Goal: Find specific page/section: Find specific page/section

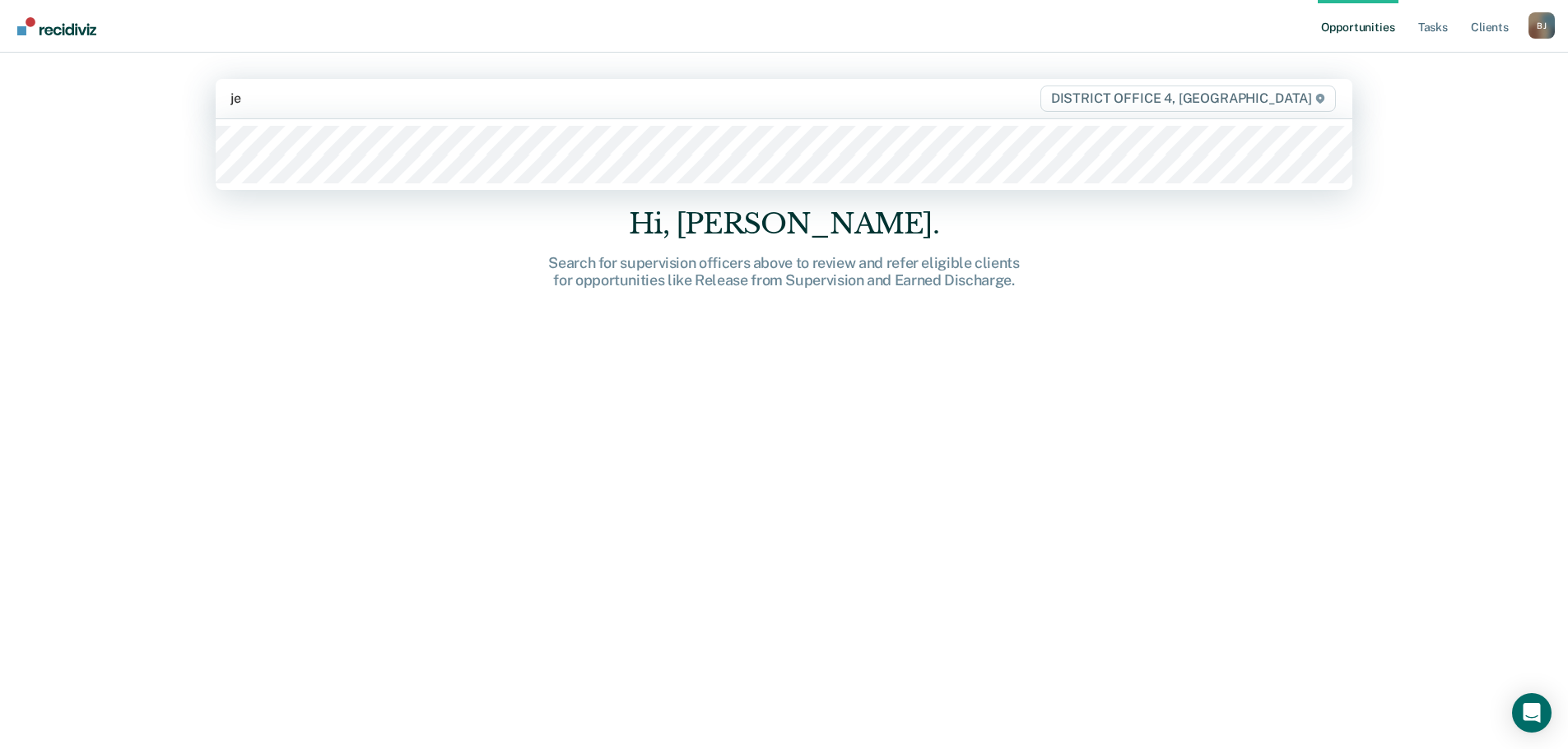
type input "jep"
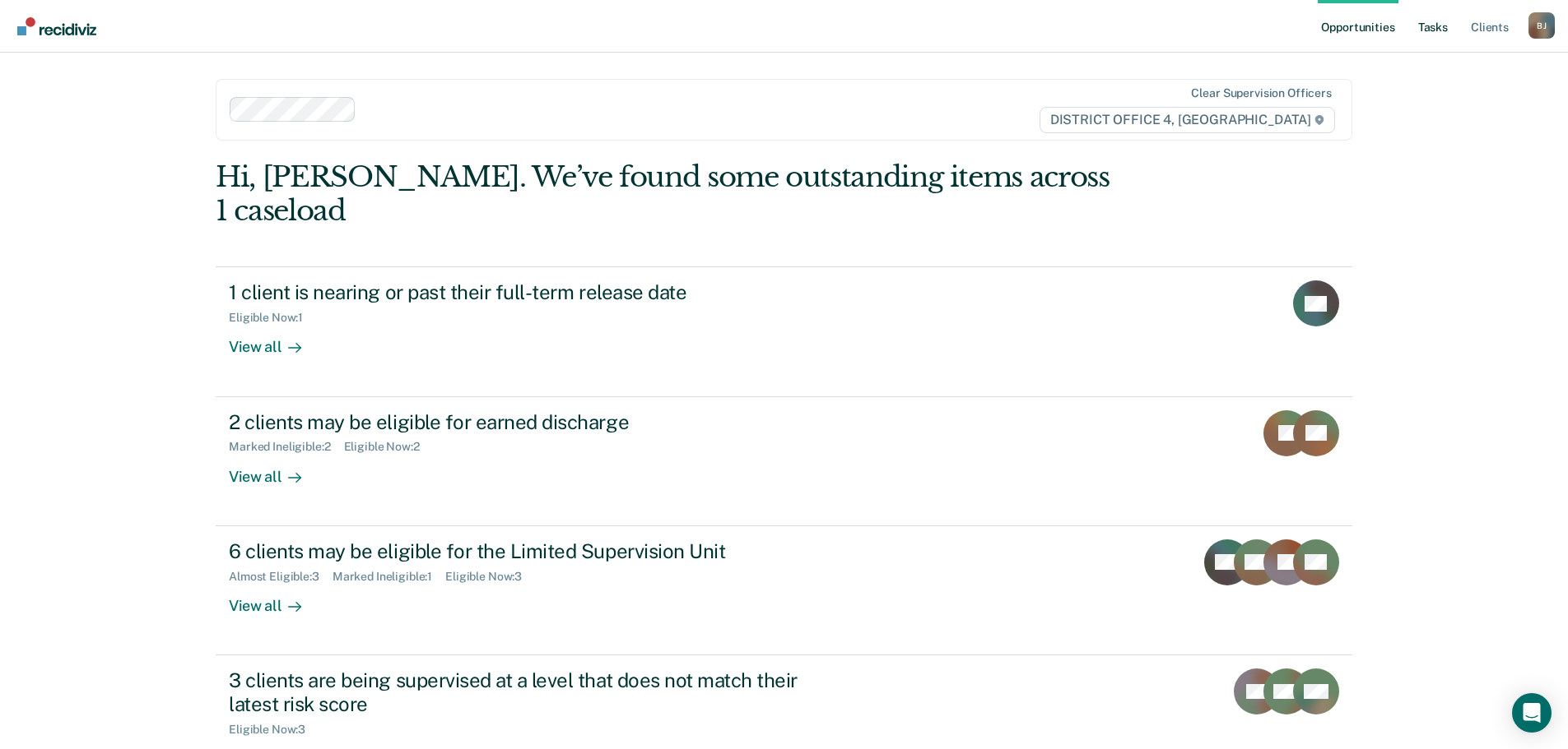
click at [1430, 35] on link "Tasks" at bounding box center [1433, 26] width 36 height 53
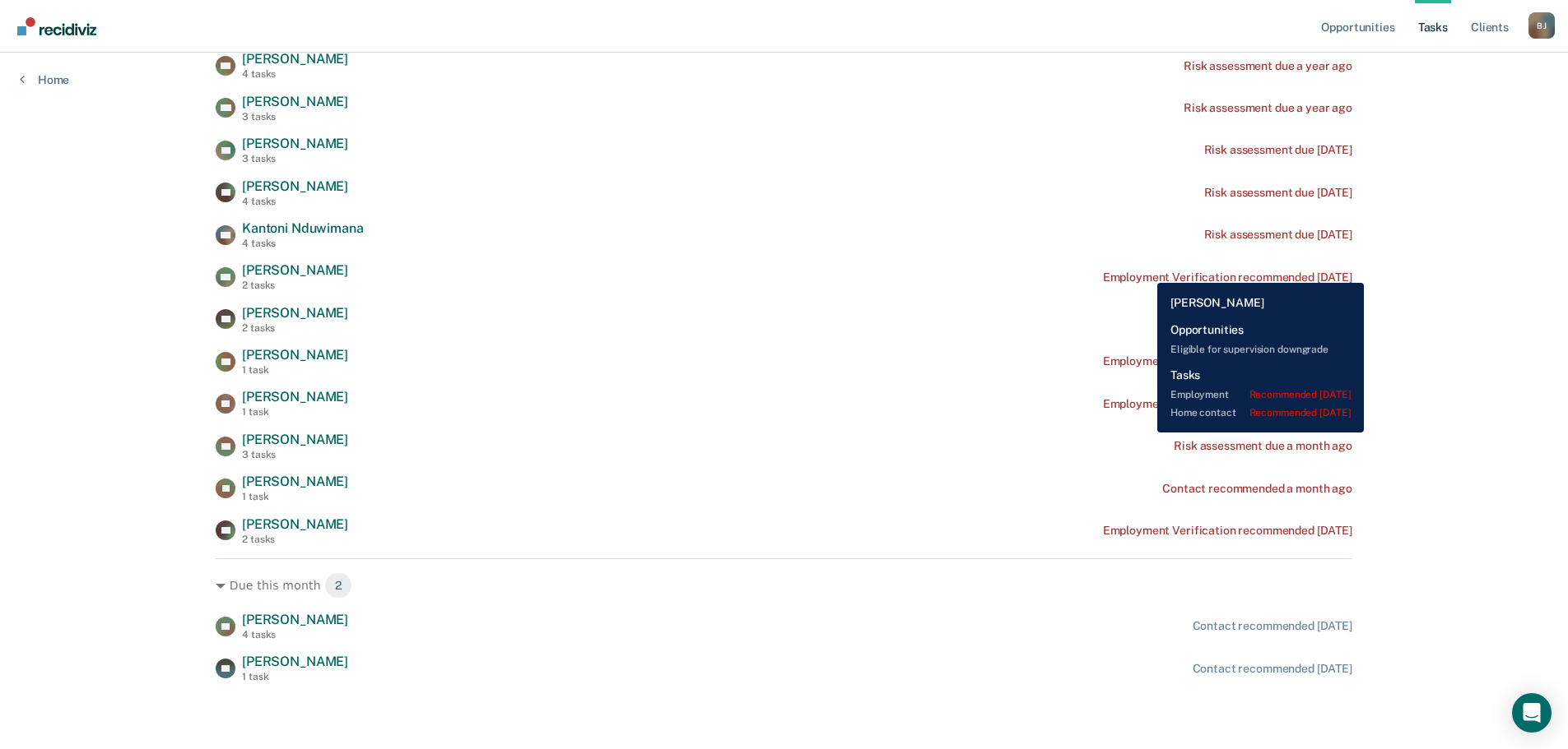
scroll to position [176, 0]
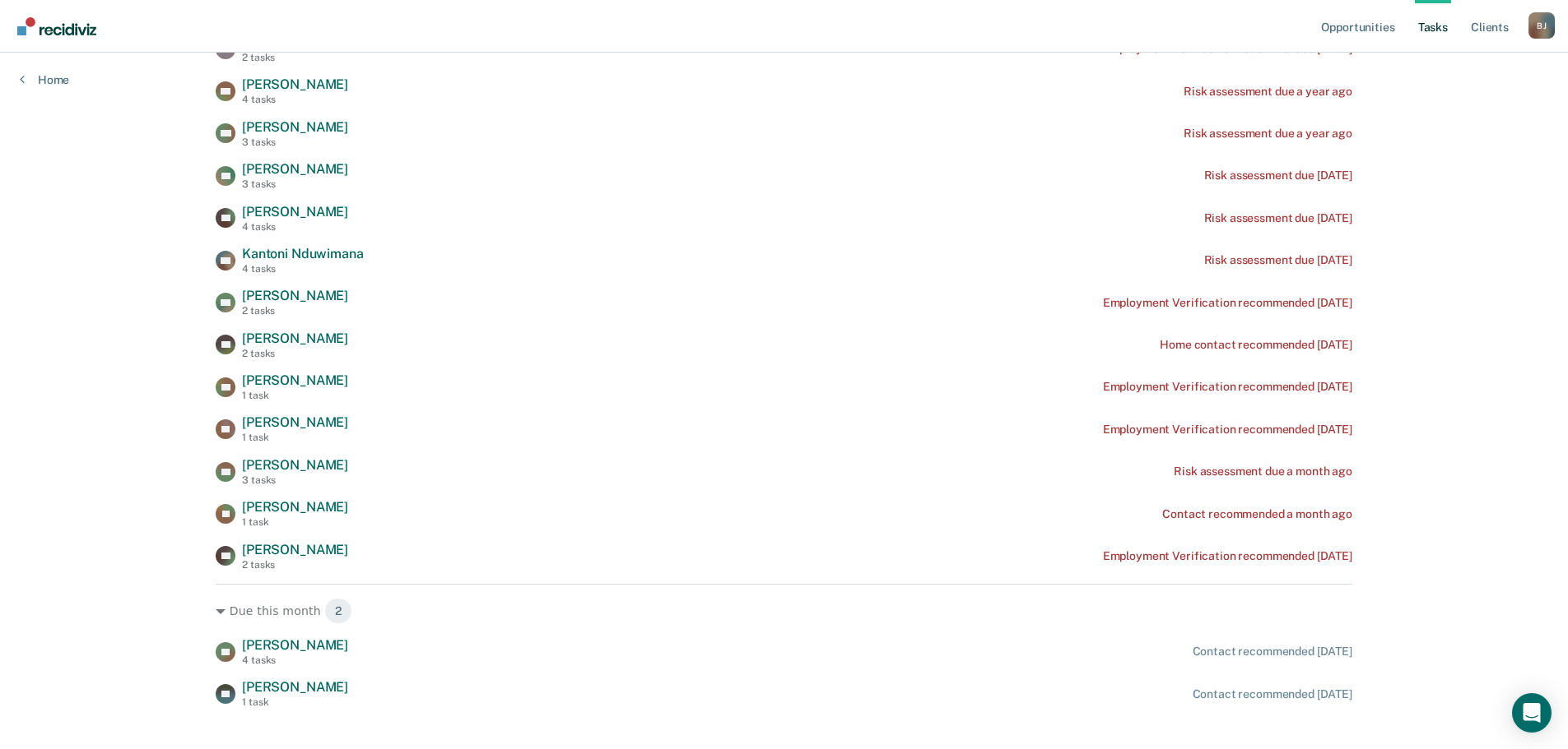
drag, startPoint x: 1529, startPoint y: 269, endPoint x: 1532, endPoint y: 299, distance: 30.1
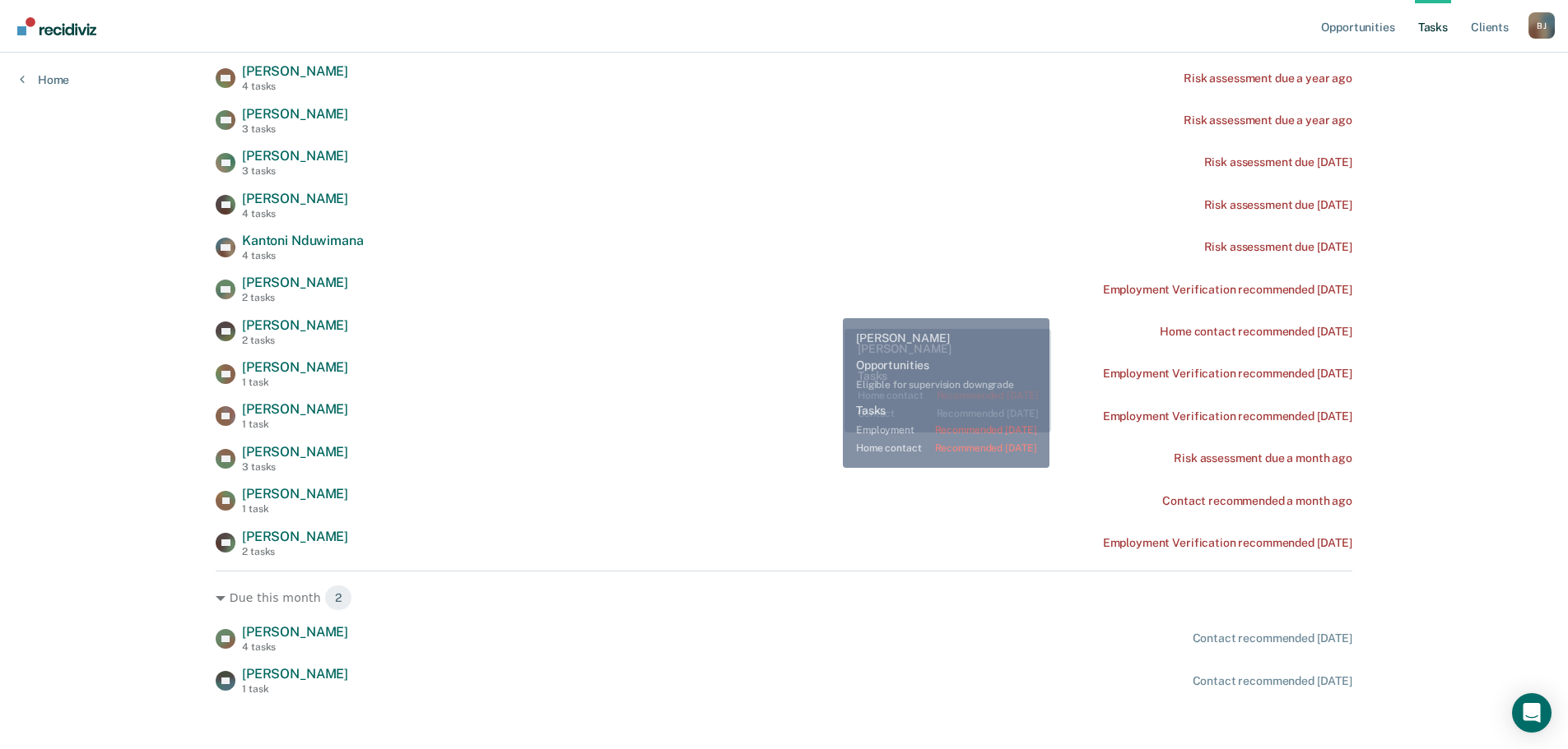
scroll to position [423, 0]
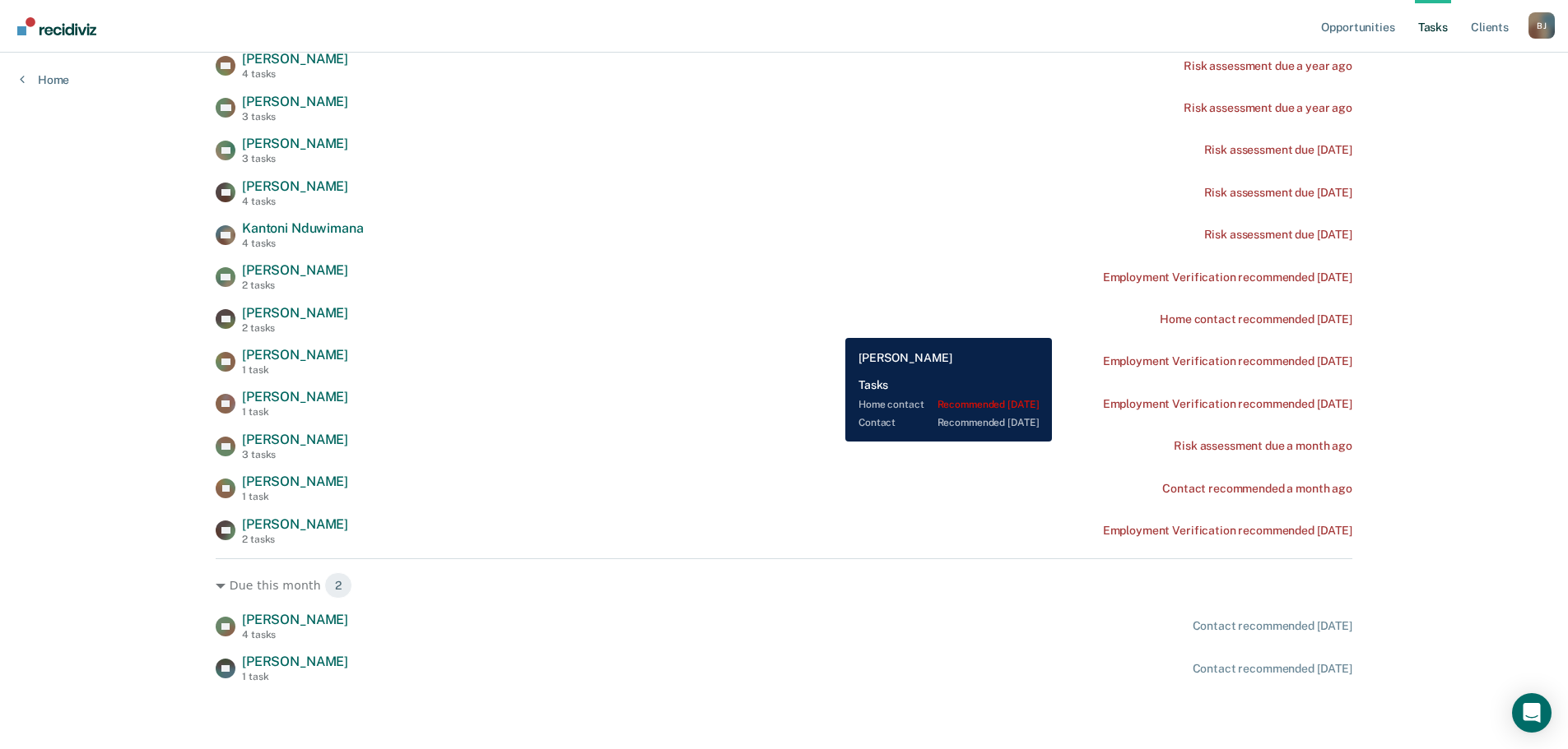
drag, startPoint x: 827, startPoint y: 273, endPoint x: 833, endPoint y: 327, distance: 54.3
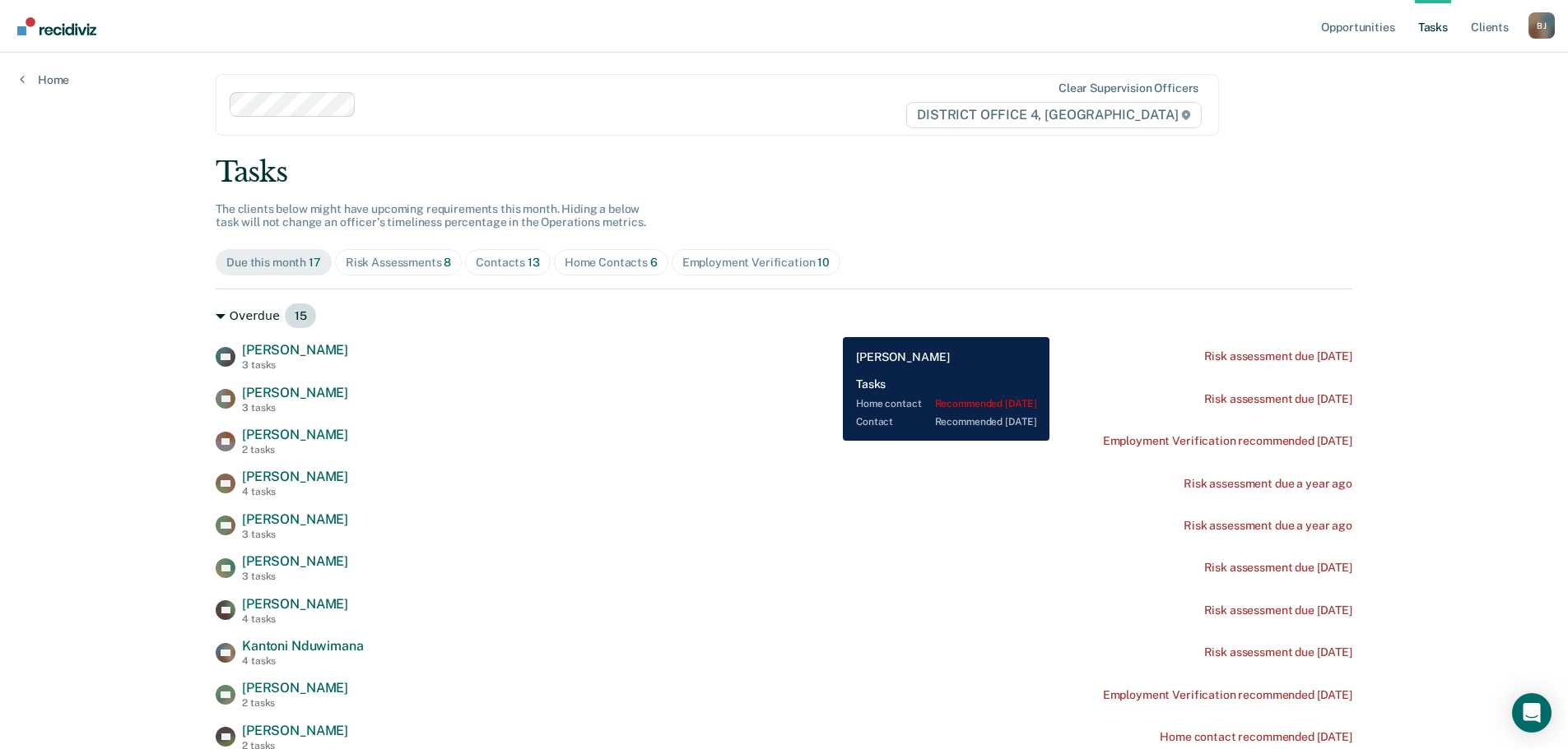
scroll to position [0, 0]
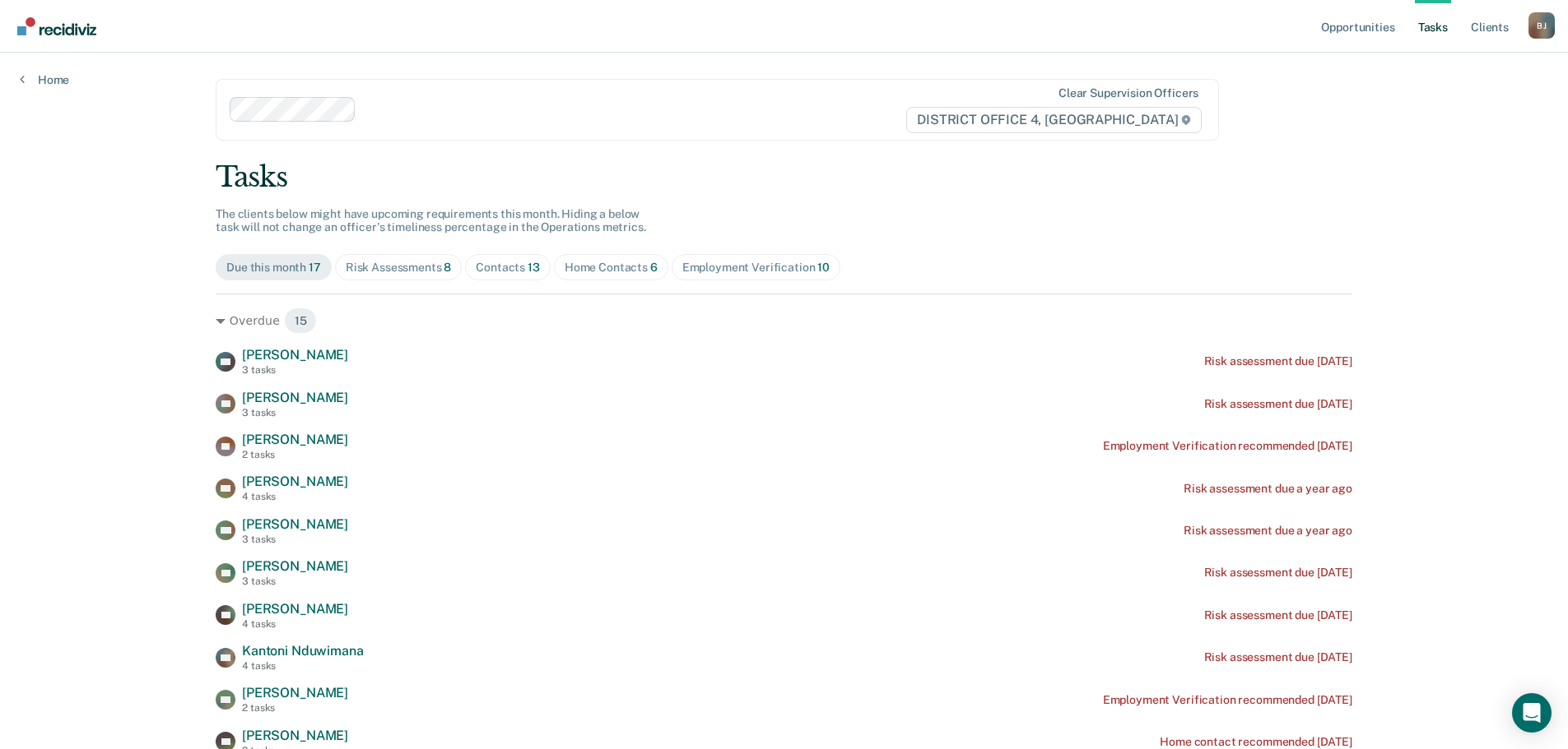
click at [608, 264] on div "Home Contacts 6" at bounding box center [610, 268] width 93 height 14
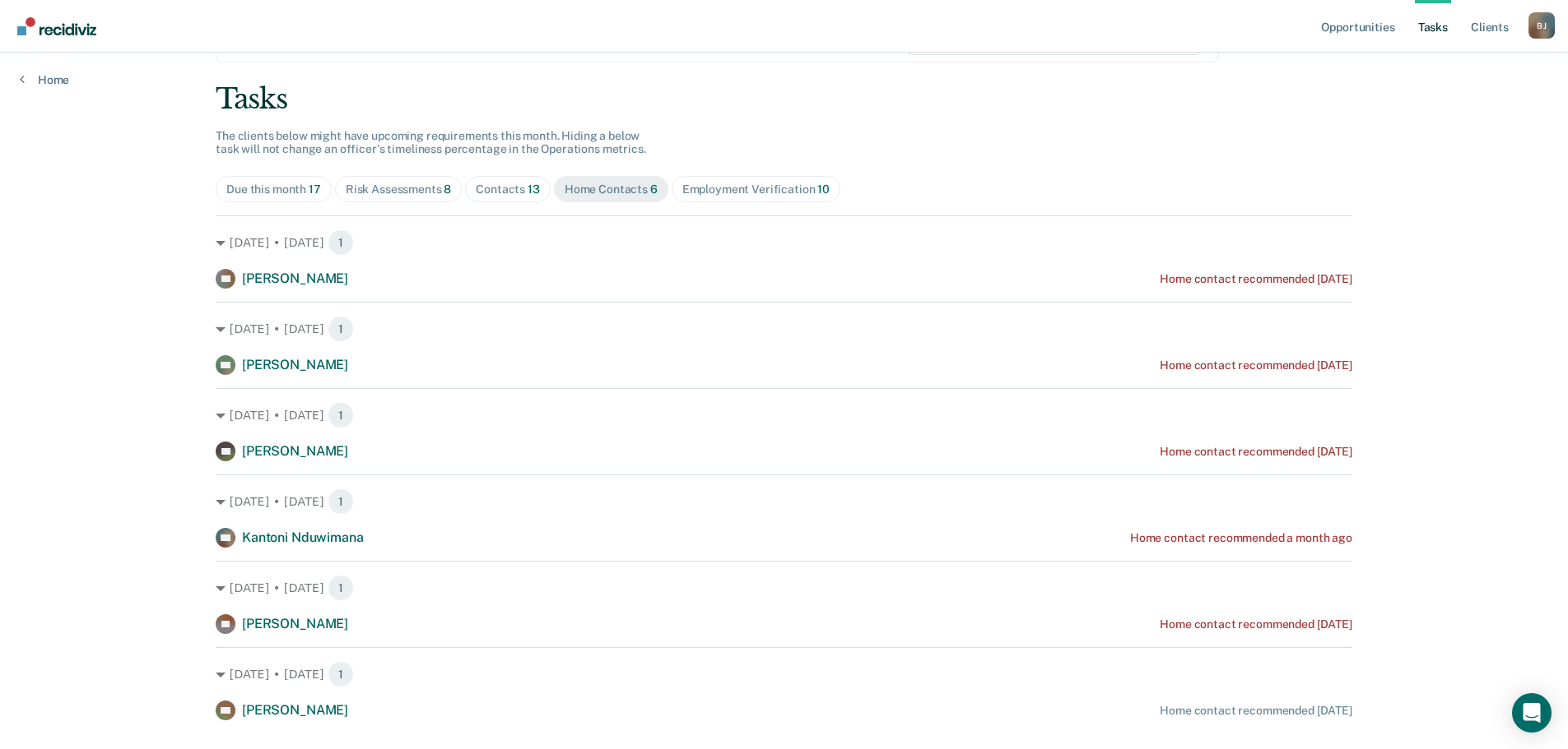
scroll to position [115, 0]
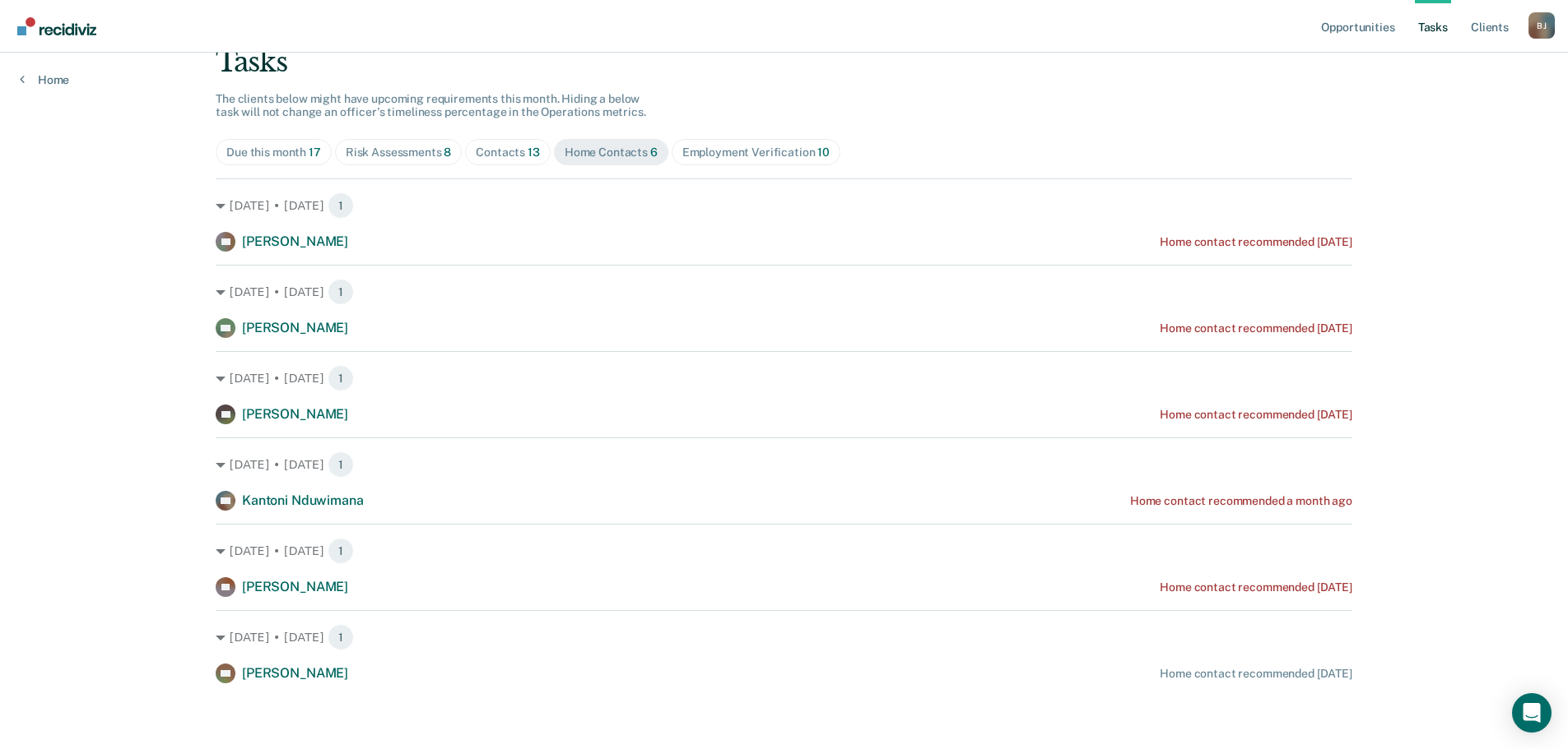
drag, startPoint x: 21, startPoint y: 299, endPoint x: 53, endPoint y: 351, distance: 61.1
